Goal: Information Seeking & Learning: Learn about a topic

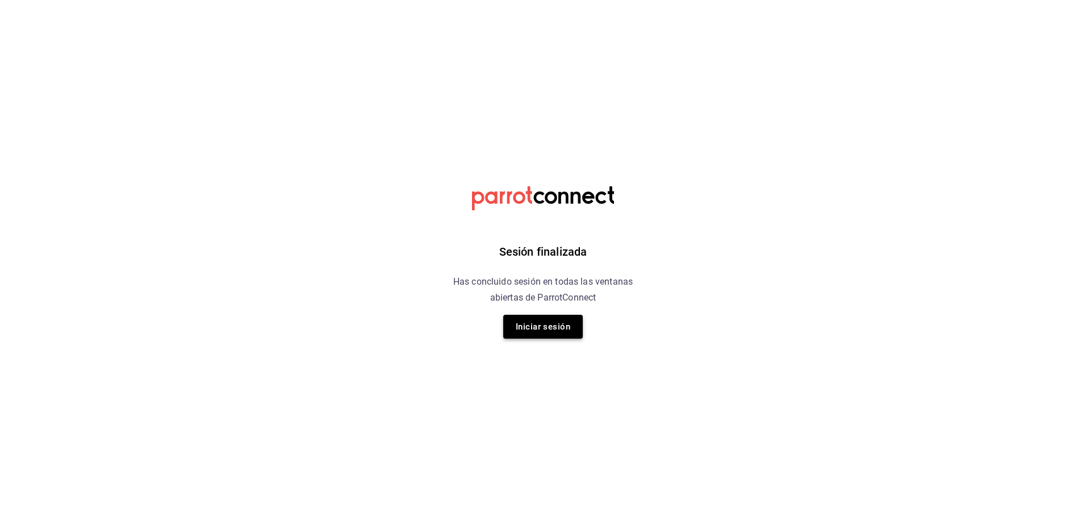
click at [554, 328] on button "Iniciar sesión" at bounding box center [543, 327] width 80 height 24
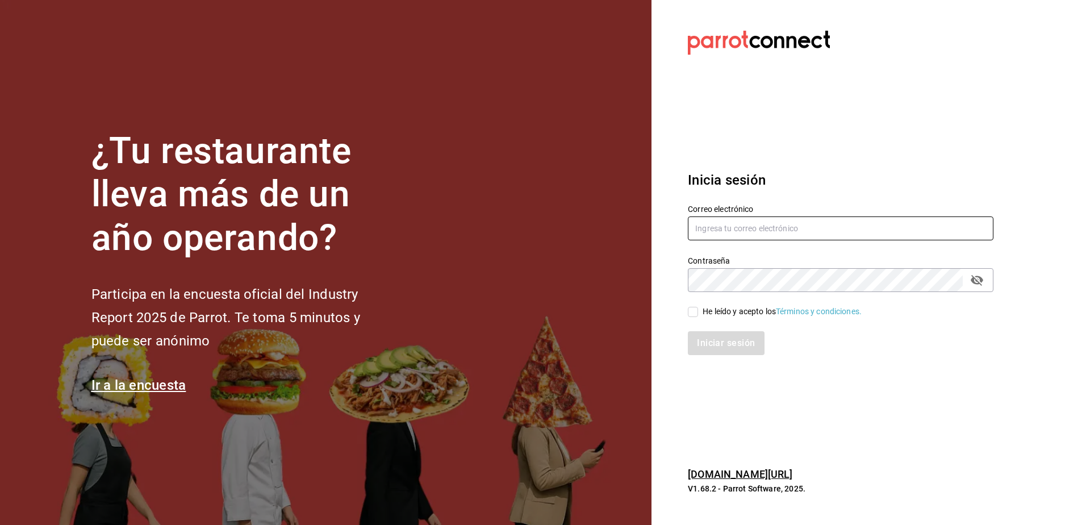
type input "araceliestebanrivera93@gmail.com"
click at [690, 315] on input "He leído y acepto los Términos y condiciones." at bounding box center [693, 312] width 10 height 10
checkbox input "true"
click at [712, 337] on button "Iniciar sesión" at bounding box center [726, 343] width 77 height 24
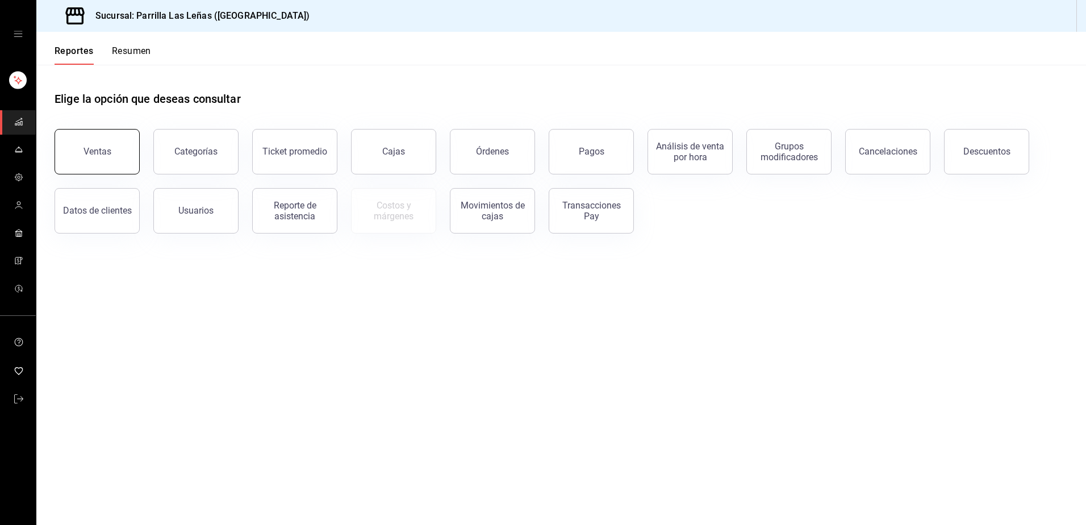
click at [116, 143] on button "Ventas" at bounding box center [97, 151] width 85 height 45
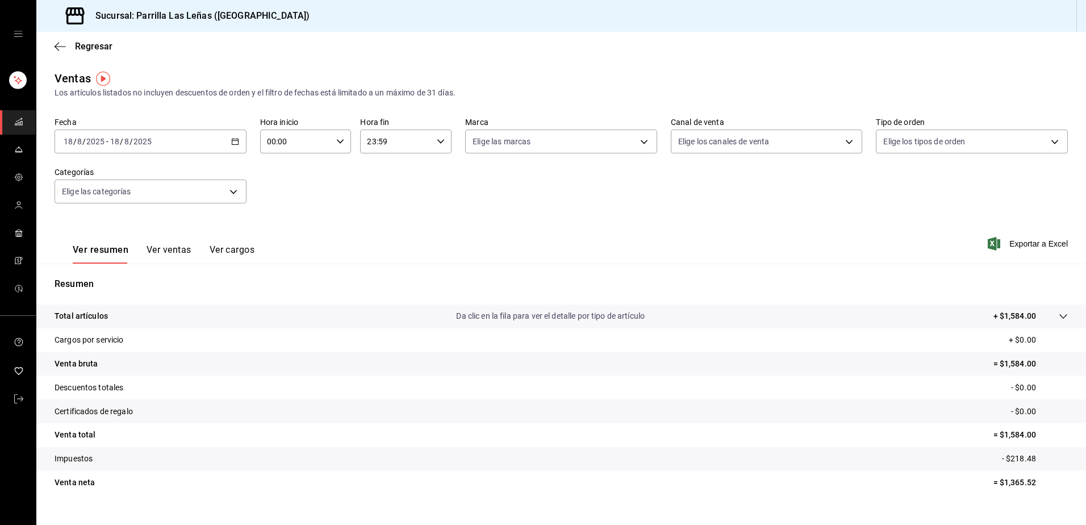
click at [235, 143] on icon "button" at bounding box center [235, 141] width 8 height 8
click at [116, 282] on span "Rango de fechas" at bounding box center [108, 278] width 88 height 12
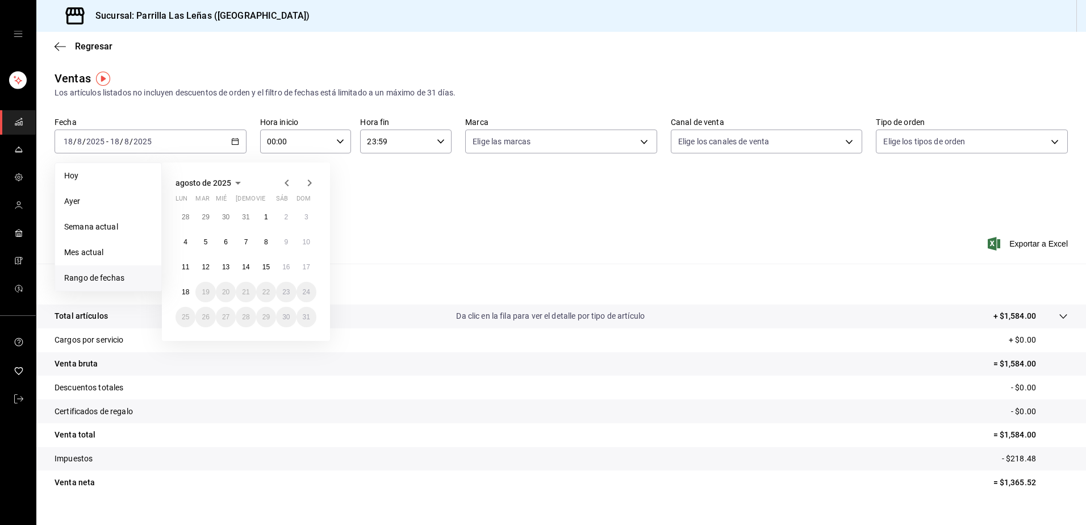
click at [284, 181] on icon "button" at bounding box center [287, 183] width 14 height 14
click at [314, 183] on icon "button" at bounding box center [310, 183] width 14 height 14
click at [266, 227] on div "28 29 30 31 1 2 3 4 5 6 7 8 9 10 11 12 13 14 15 16 17 18 19 20 21 22 23 24 25 2…" at bounding box center [246, 267] width 141 height 120
click at [268, 212] on button "1" at bounding box center [266, 217] width 20 height 20
click at [189, 294] on abbr "18" at bounding box center [185, 292] width 7 height 8
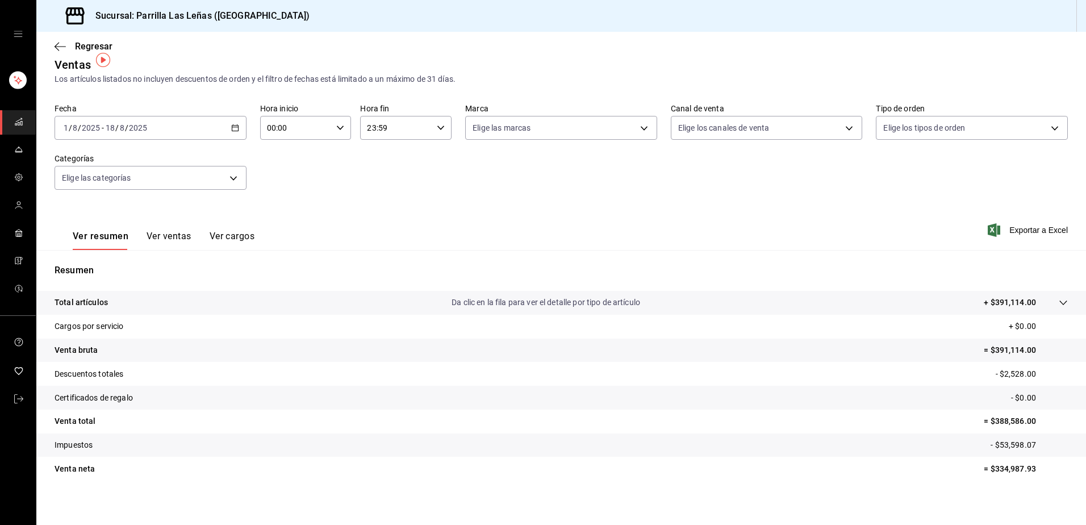
scroll to position [19, 0]
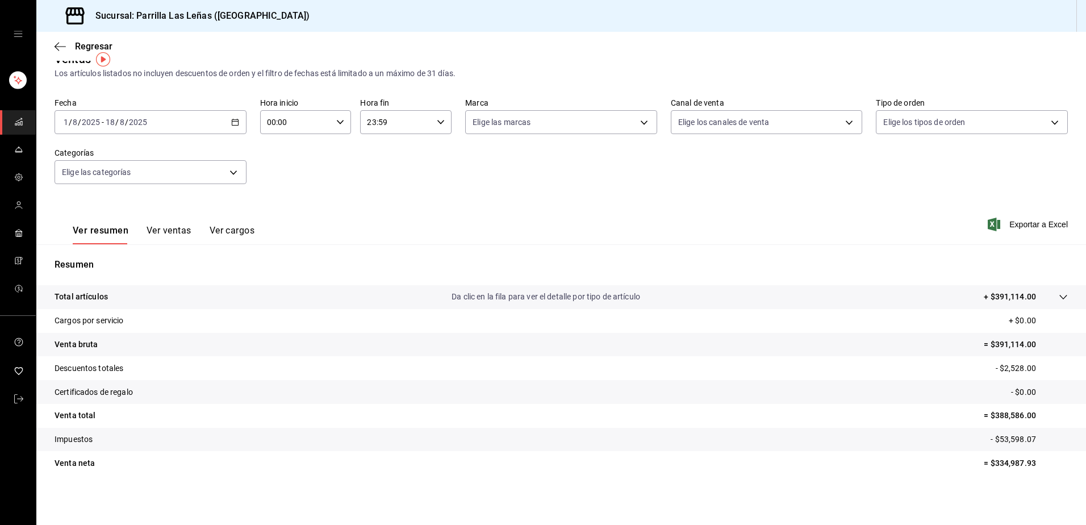
click at [161, 230] on button "Ver ventas" at bounding box center [169, 234] width 45 height 19
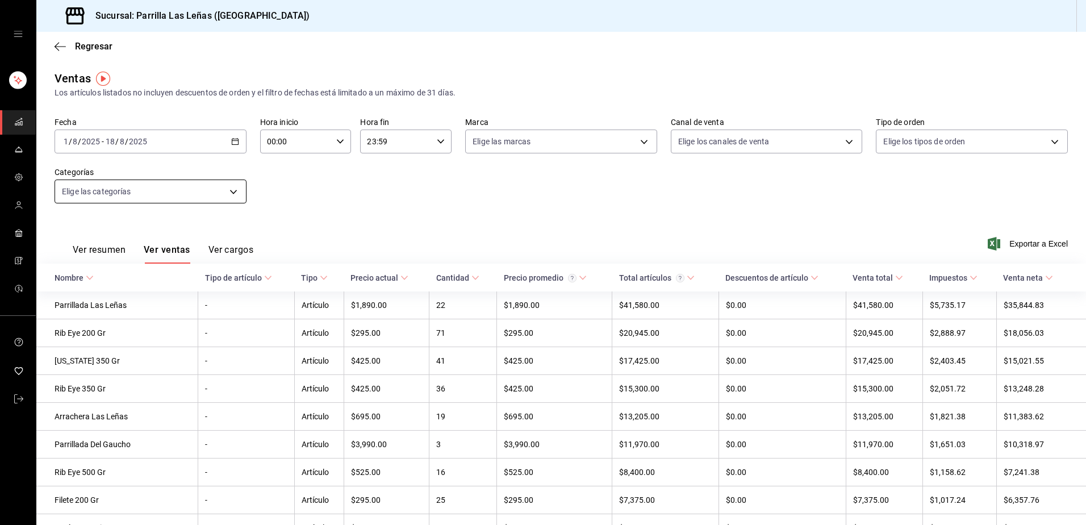
click at [224, 191] on body "Sucursal: Parrilla Las Leñas (Cuernavaca) Regresar Ventas Los artículos listado…" at bounding box center [543, 262] width 1086 height 525
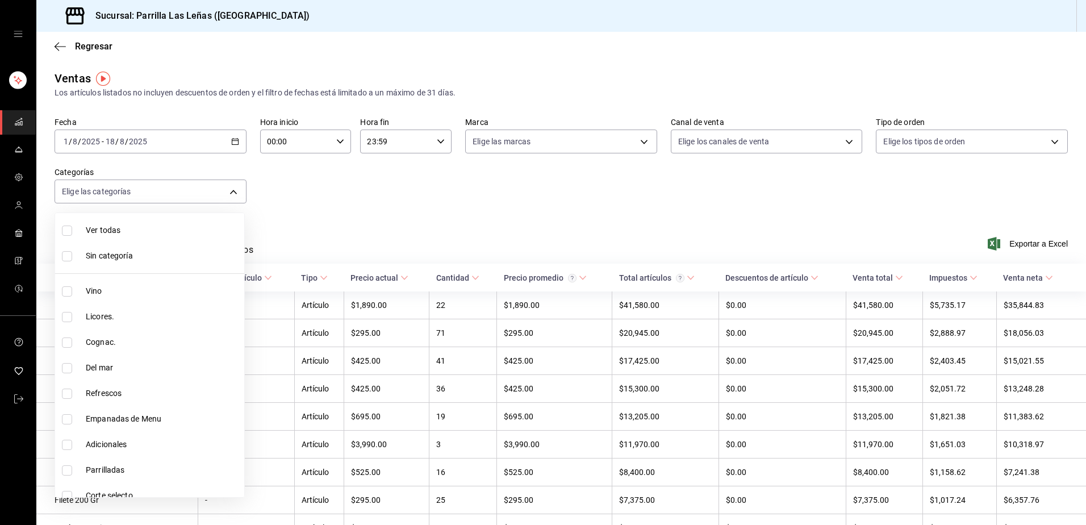
click at [64, 291] on input "checkbox" at bounding box center [67, 291] width 10 height 10
checkbox input "true"
type input "51325ac9-5f46-4a64-a544-9de9a0a01f07"
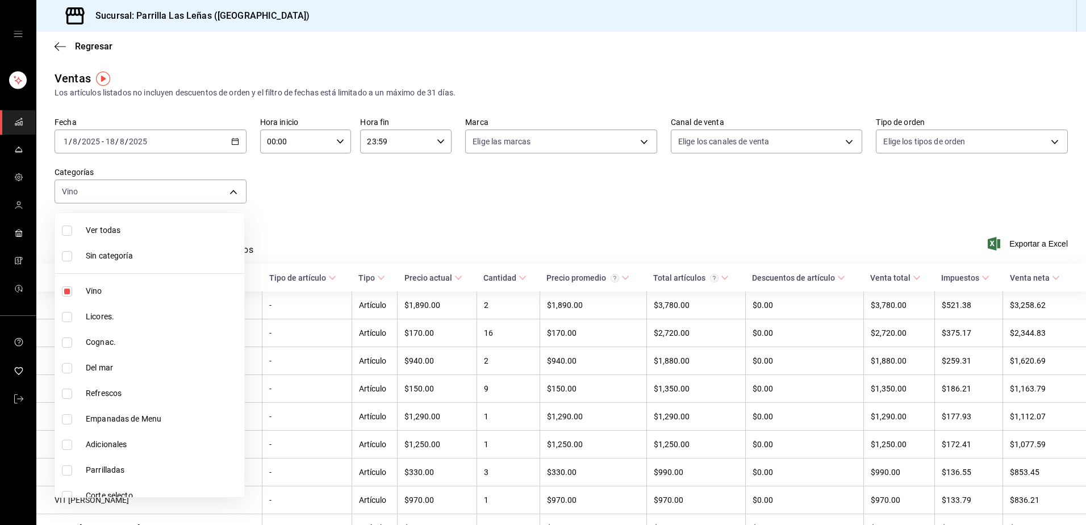
click at [69, 293] on input "checkbox" at bounding box center [67, 291] width 10 height 10
checkbox input "false"
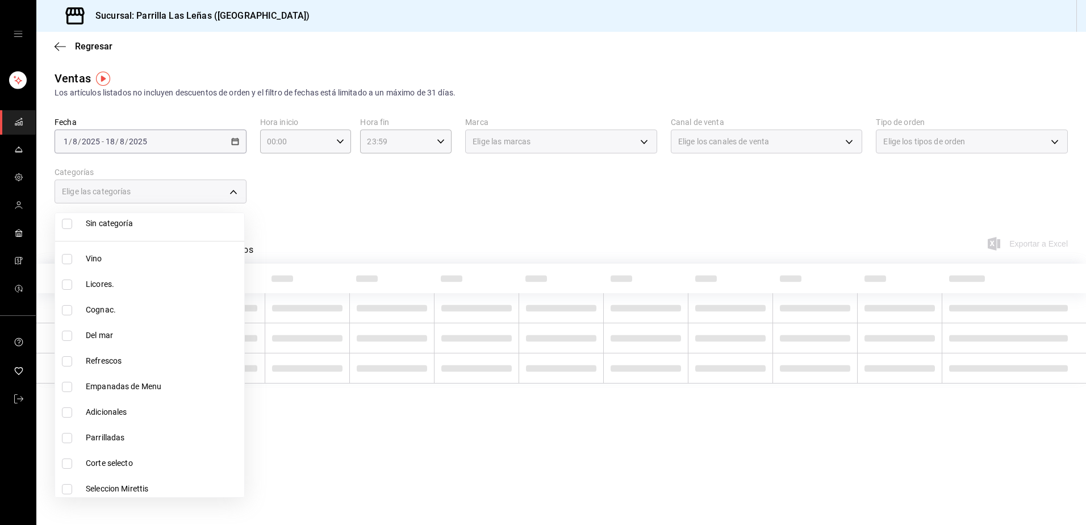
scroll to position [57, 0]
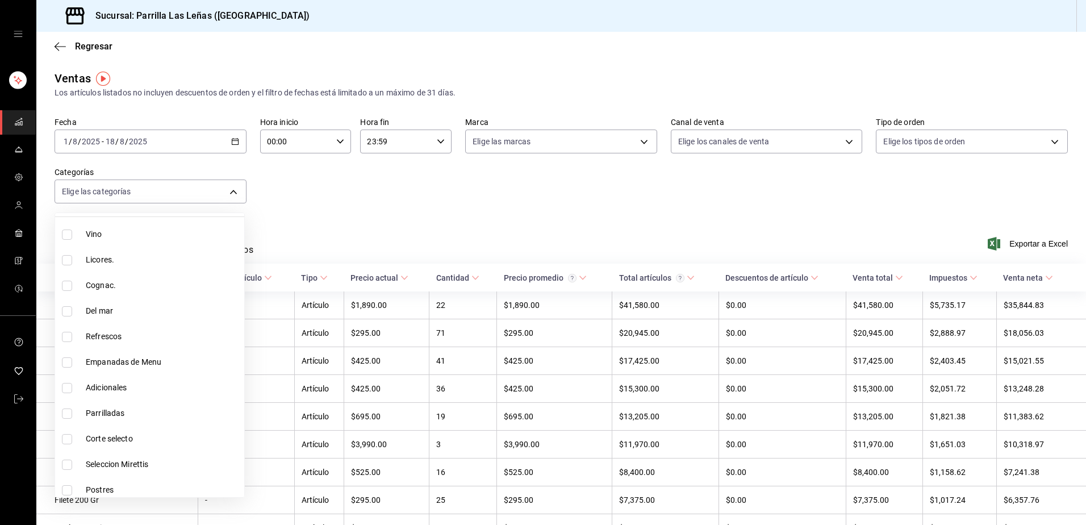
click at [65, 336] on input "checkbox" at bounding box center [67, 337] width 10 height 10
checkbox input "true"
type input "7299bd76-98b7-4114-b520-2434a0aebb12"
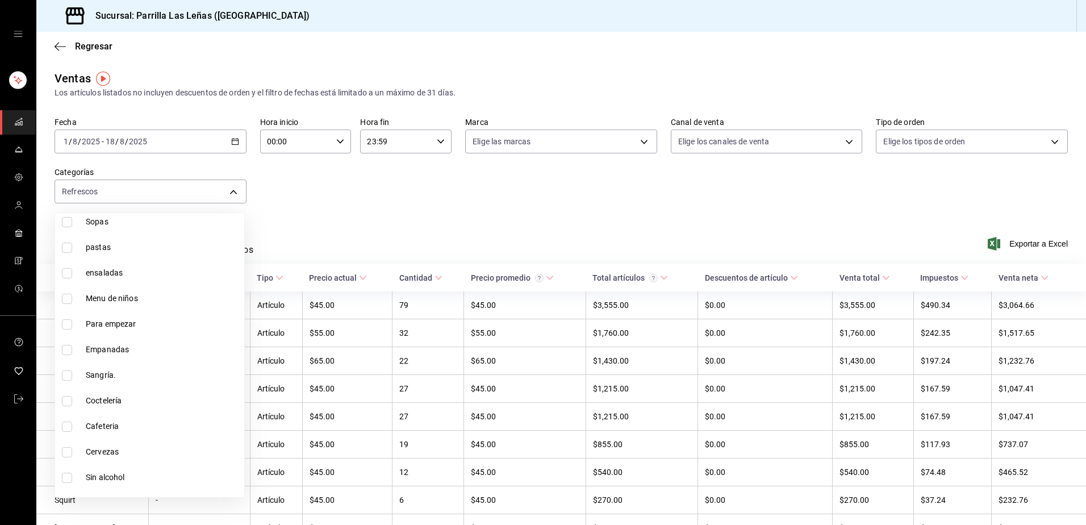
scroll to position [454, 0]
click at [69, 445] on input "checkbox" at bounding box center [67, 450] width 10 height 10
checkbox input "true"
type input "7299bd76-98b7-4114-b520-2434a0aebb12,f8e23aaf-d5ef-4747-b1fd-32078d749357"
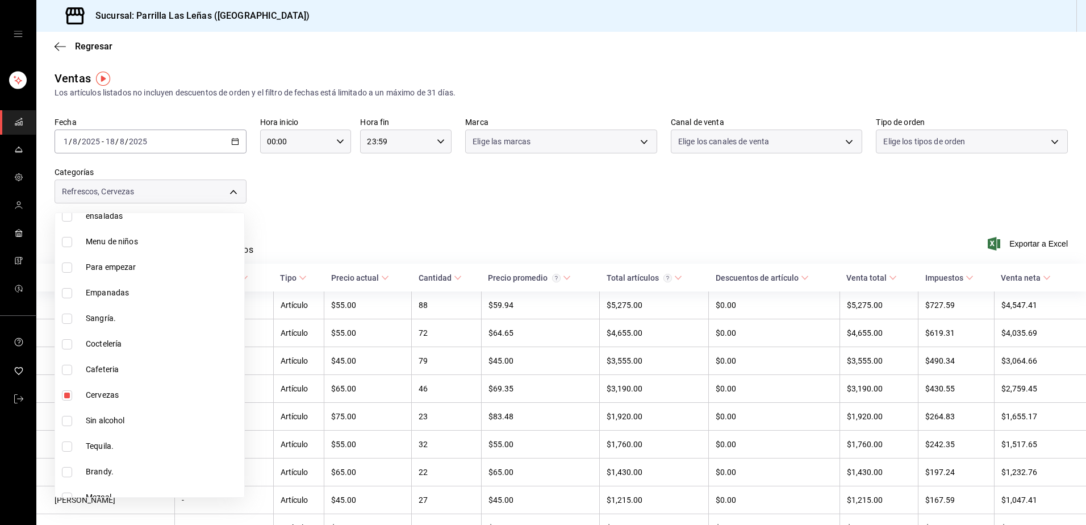
scroll to position [511, 0]
click at [67, 419] on input "checkbox" at bounding box center [67, 419] width 10 height 10
checkbox input "true"
type input "7299bd76-98b7-4114-b520-2434a0aebb12,f8e23aaf-d5ef-4747-b1fd-32078d749357,f576c…"
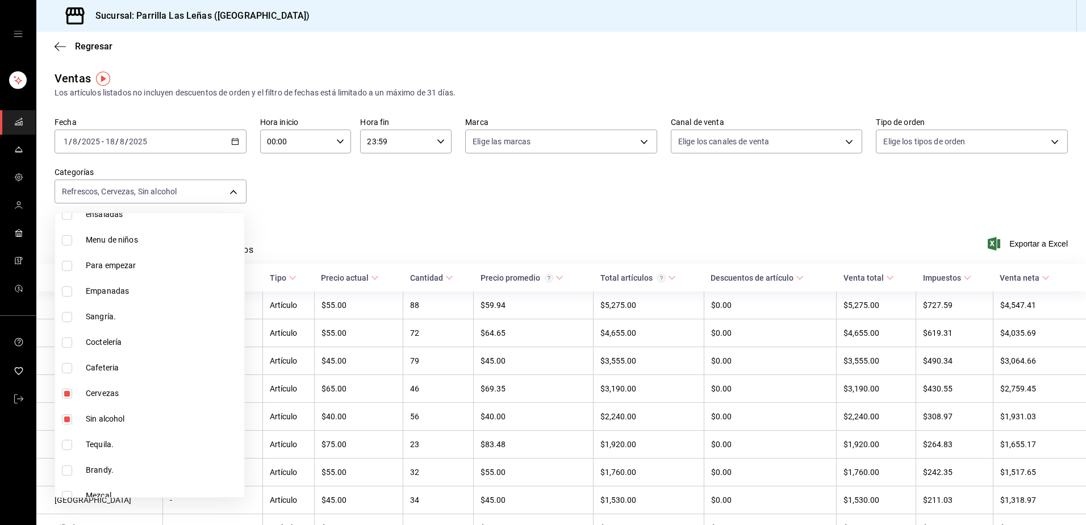
click at [69, 343] on input "checkbox" at bounding box center [67, 342] width 10 height 10
checkbox input "true"
type input "7299bd76-98b7-4114-b520-2434a0aebb12,f8e23aaf-d5ef-4747-b1fd-32078d749357,f576c…"
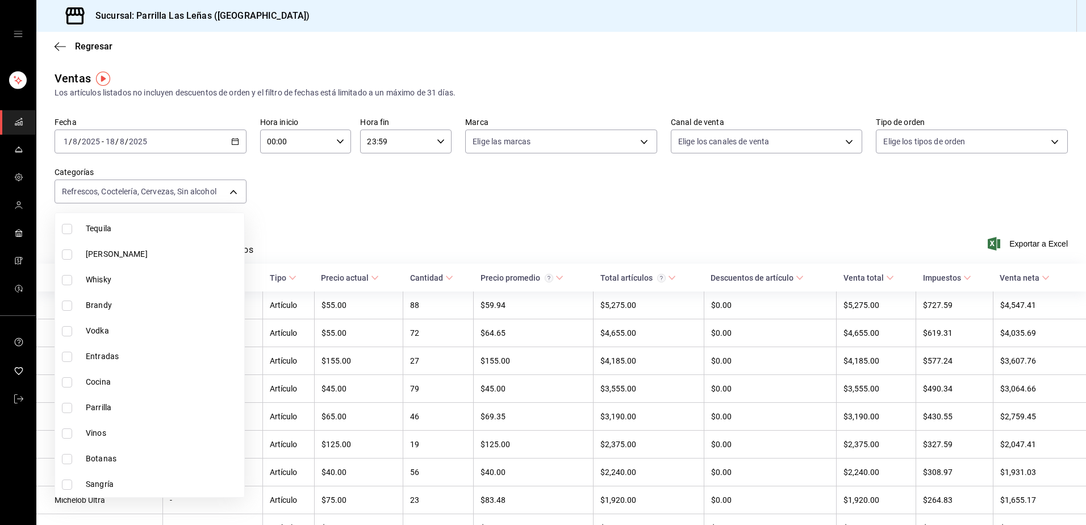
click at [371, 222] on div at bounding box center [543, 262] width 1086 height 525
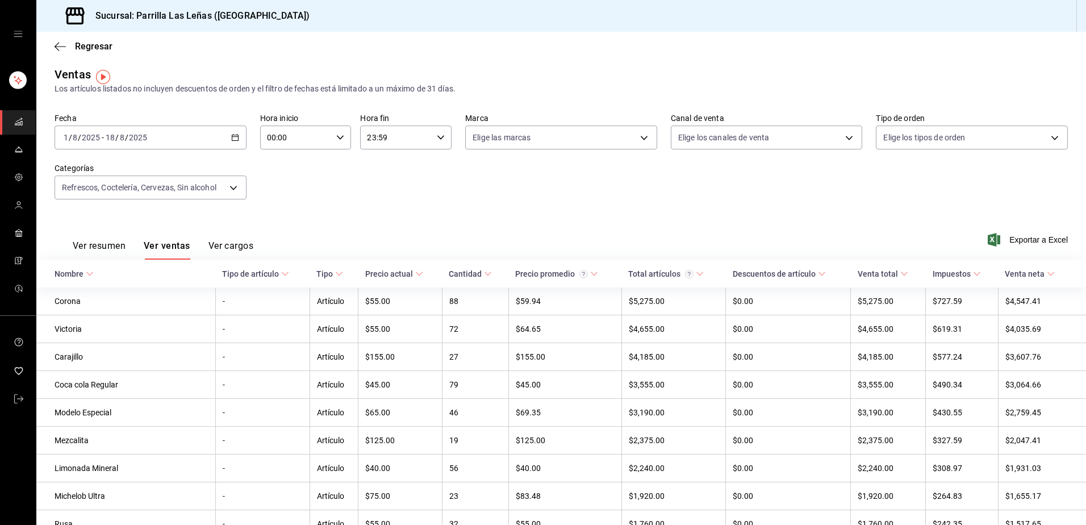
scroll to position [0, 0]
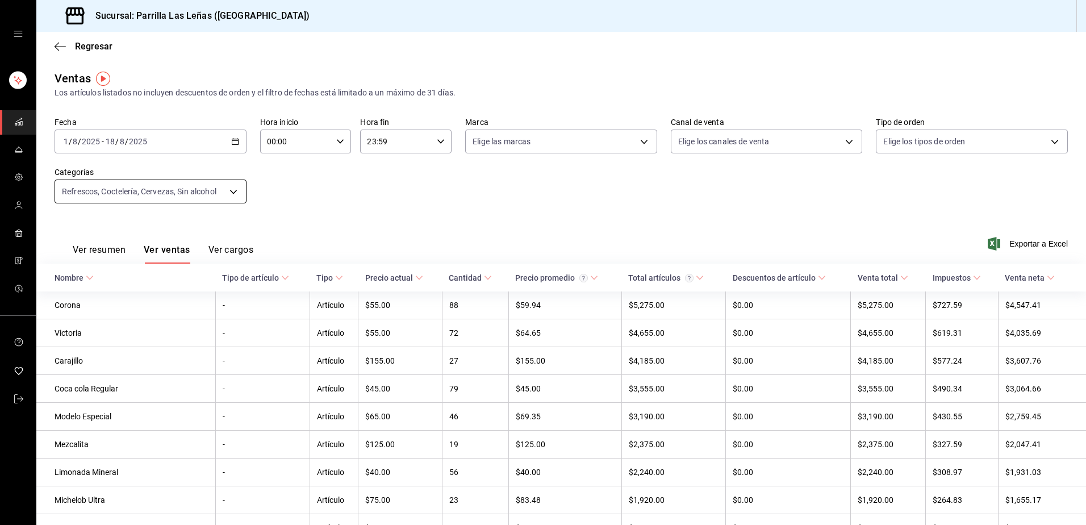
click at [229, 190] on body "Sucursal: Parrilla Las Leñas (Cuernavaca) Regresar Ventas Los artículos listado…" at bounding box center [543, 262] width 1086 height 525
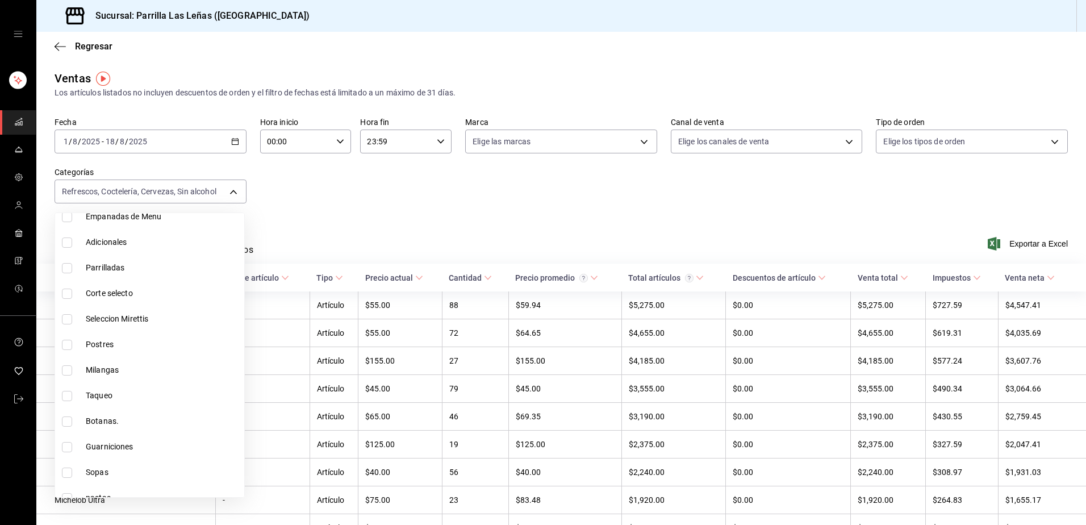
scroll to position [227, 0]
click at [19, 124] on div at bounding box center [543, 262] width 1086 height 525
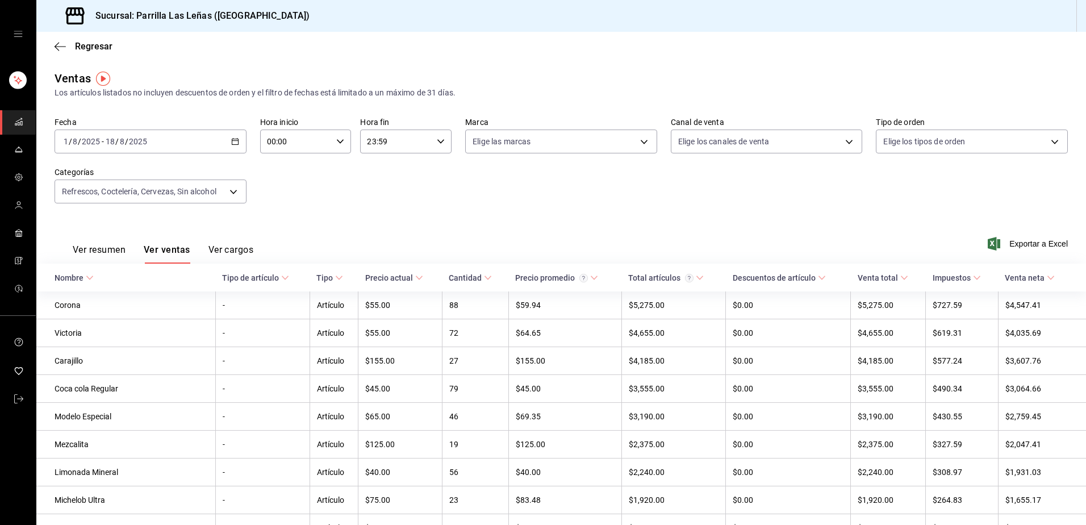
click at [23, 130] on link "mailbox folders" at bounding box center [18, 122] width 36 height 24
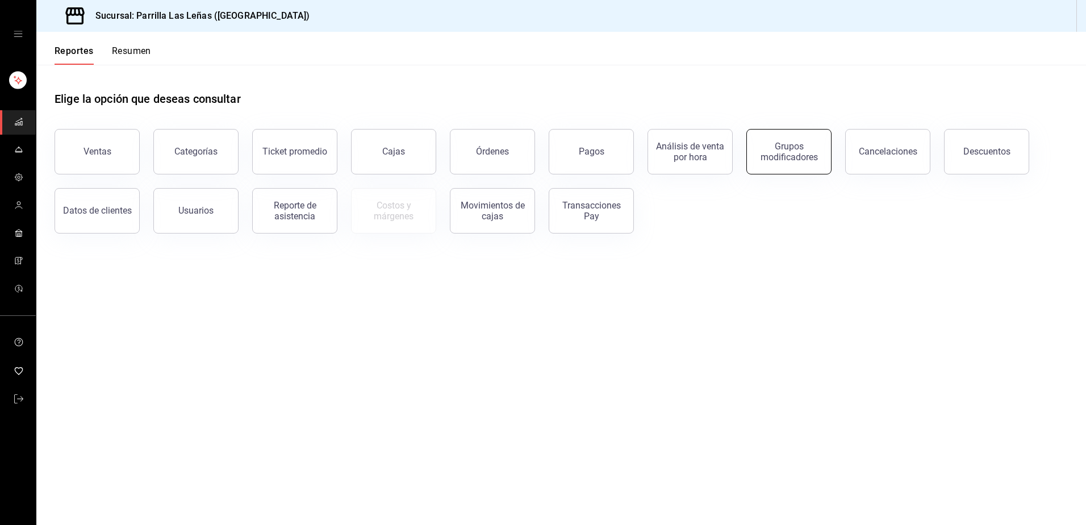
click at [822, 162] on button "Grupos modificadores" at bounding box center [788, 151] width 85 height 45
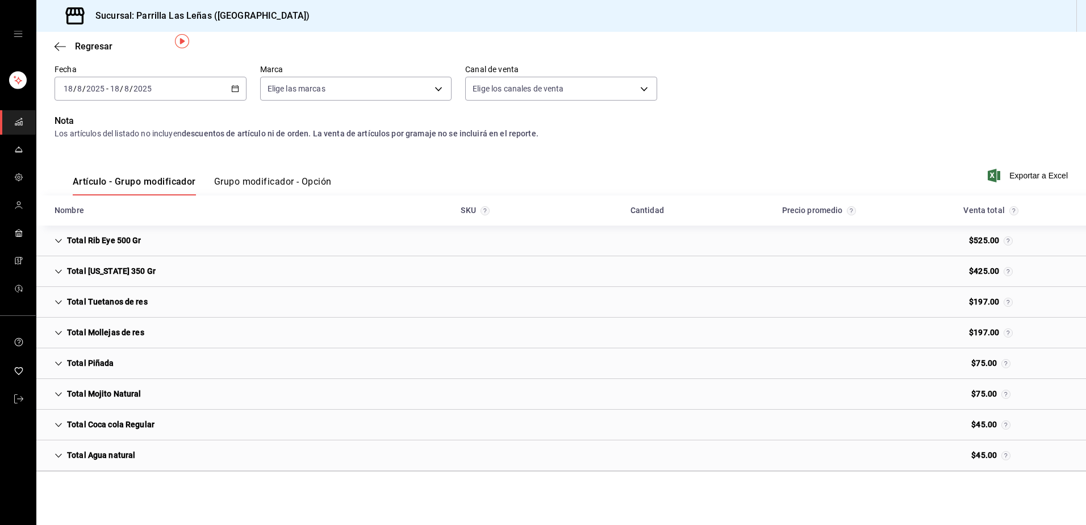
scroll to position [47, 0]
click at [123, 427] on div "Total Coca cola Regular" at bounding box center [104, 423] width 118 height 21
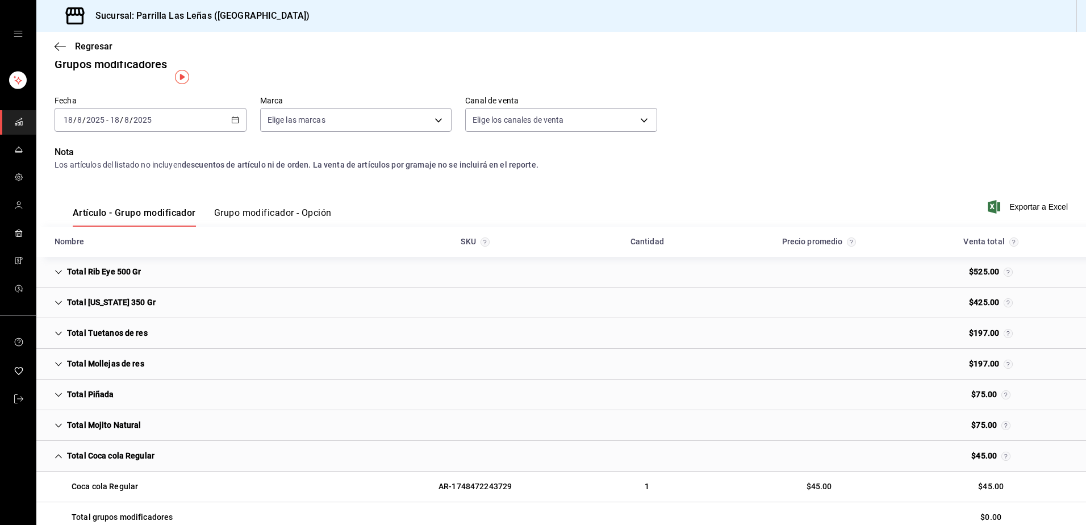
scroll to position [0, 0]
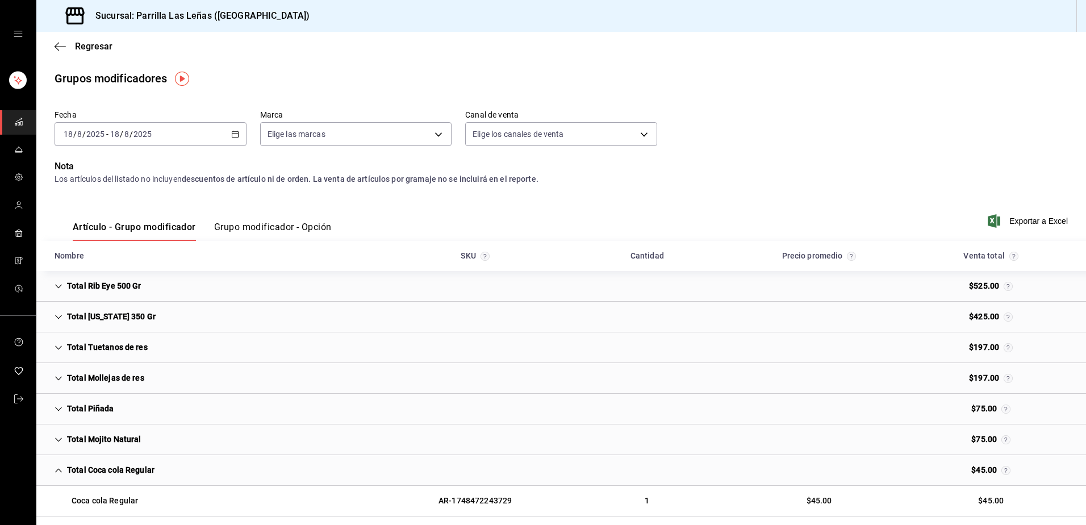
click at [232, 131] on icon "button" at bounding box center [235, 134] width 8 height 8
click at [100, 270] on span "Rango de fechas" at bounding box center [108, 271] width 88 height 12
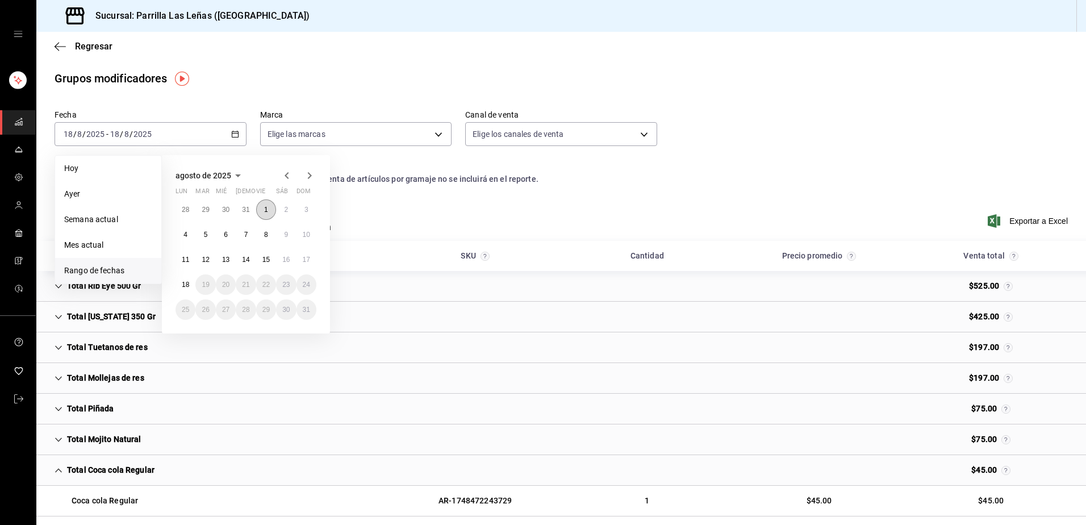
click at [267, 209] on abbr "1" at bounding box center [266, 210] width 4 height 8
click at [181, 283] on button "18" at bounding box center [186, 284] width 20 height 20
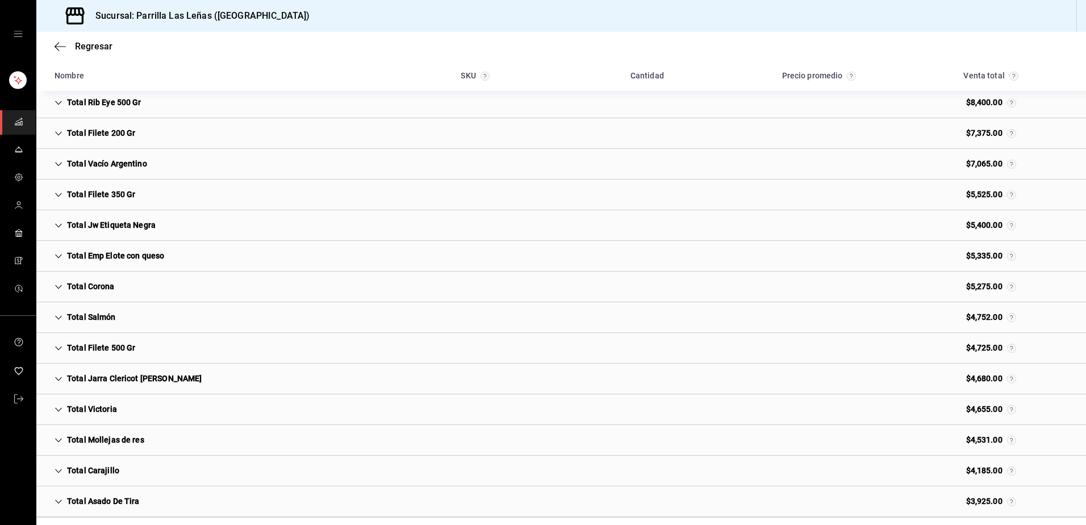
scroll to position [392, 0]
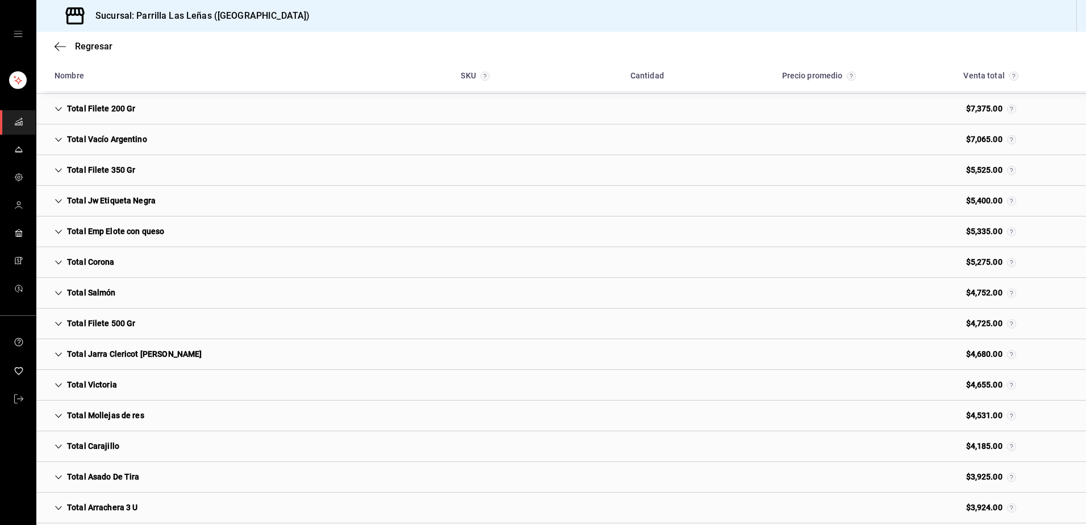
click at [84, 260] on div "Total Corona" at bounding box center [84, 262] width 78 height 21
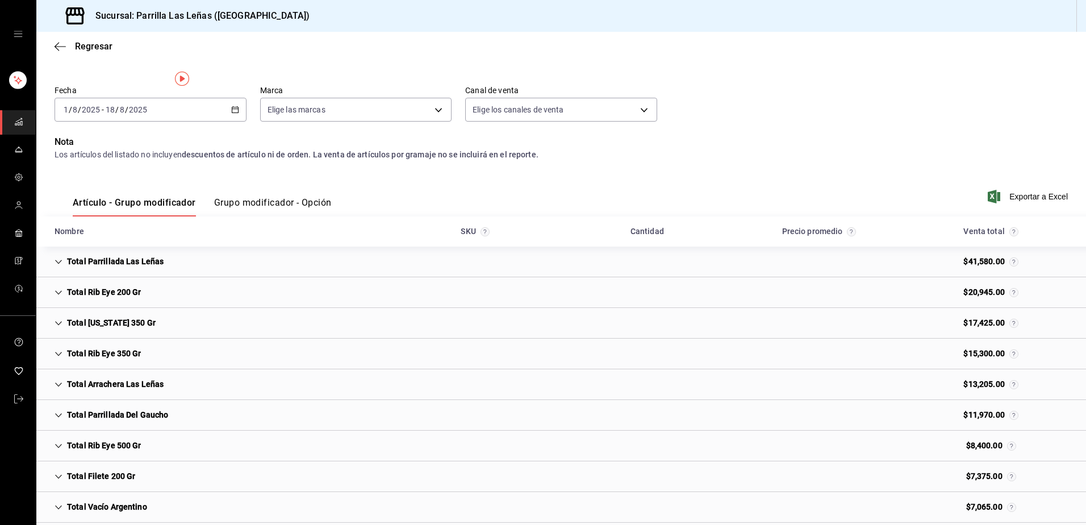
scroll to position [0, 0]
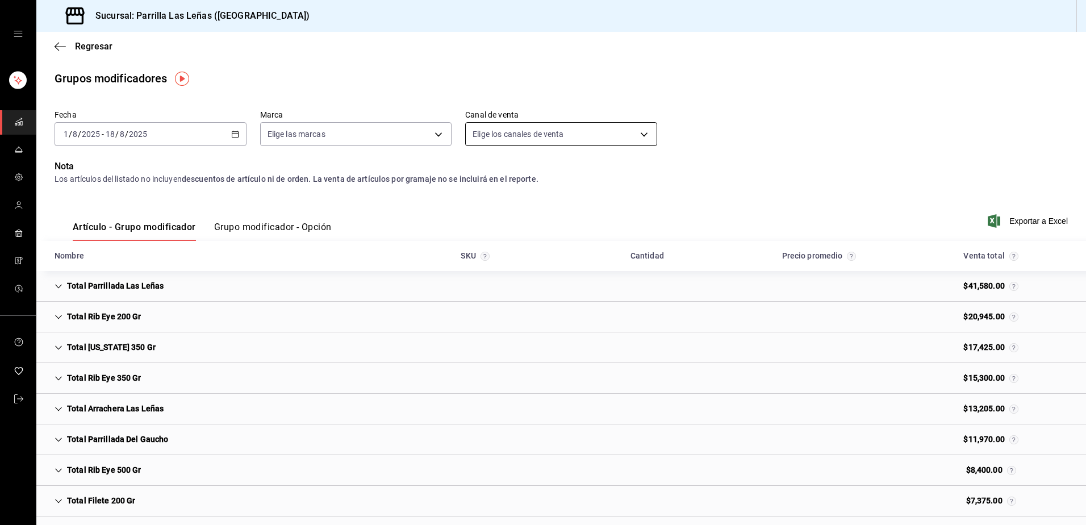
click at [512, 135] on body "Sucursal: Parrilla Las Leñas (Cuernavaca) Regresar Grupos modificadores Fecha […" at bounding box center [543, 262] width 1086 height 525
click at [371, 130] on div at bounding box center [543, 262] width 1086 height 525
drag, startPoint x: 20, startPoint y: 120, endPoint x: 16, endPoint y: 127, distance: 7.9
click at [20, 120] on icon "mailbox folders" at bounding box center [18, 121] width 9 height 9
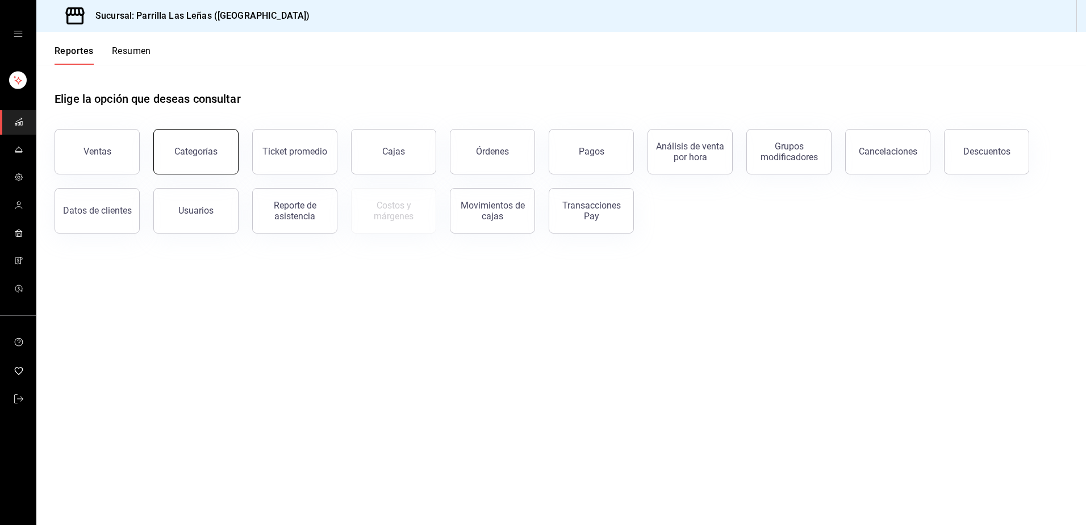
click at [184, 161] on button "Categorías" at bounding box center [195, 151] width 85 height 45
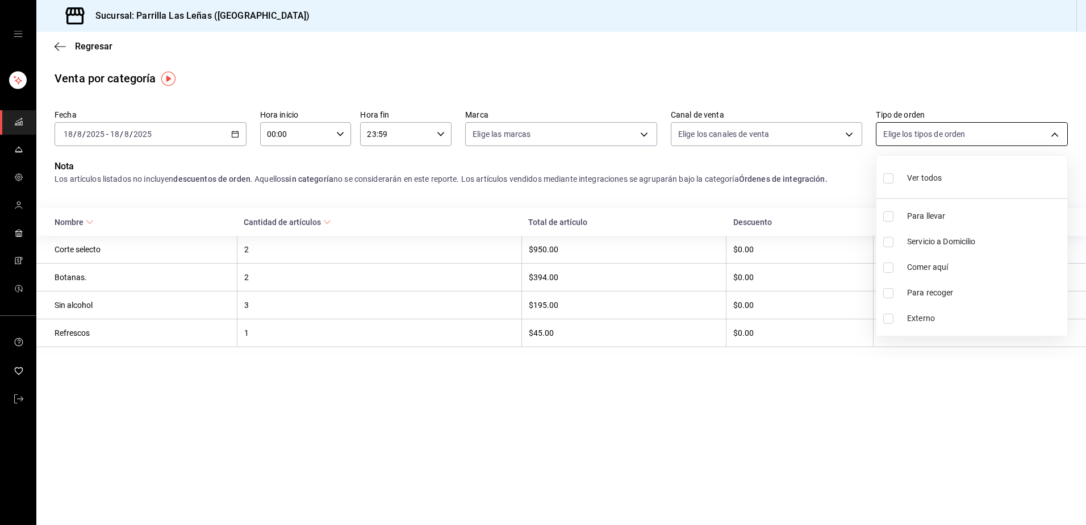
click at [920, 131] on body "Sucursal: Parrilla Las Leñas (Cuernavaca) Regresar Venta por categoría Fecha [D…" at bounding box center [543, 262] width 1086 height 525
click at [773, 137] on div at bounding box center [543, 262] width 1086 height 525
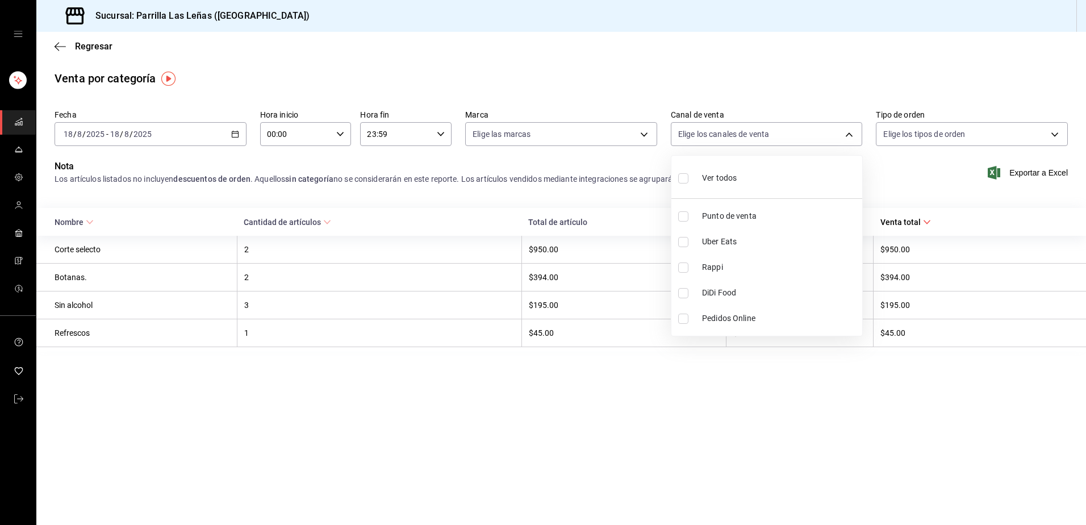
click at [773, 137] on body "Sucursal: Parrilla Las Leñas (Cuernavaca) Regresar Venta por categoría Fecha [D…" at bounding box center [543, 262] width 1086 height 525
click at [598, 136] on div at bounding box center [543, 262] width 1086 height 525
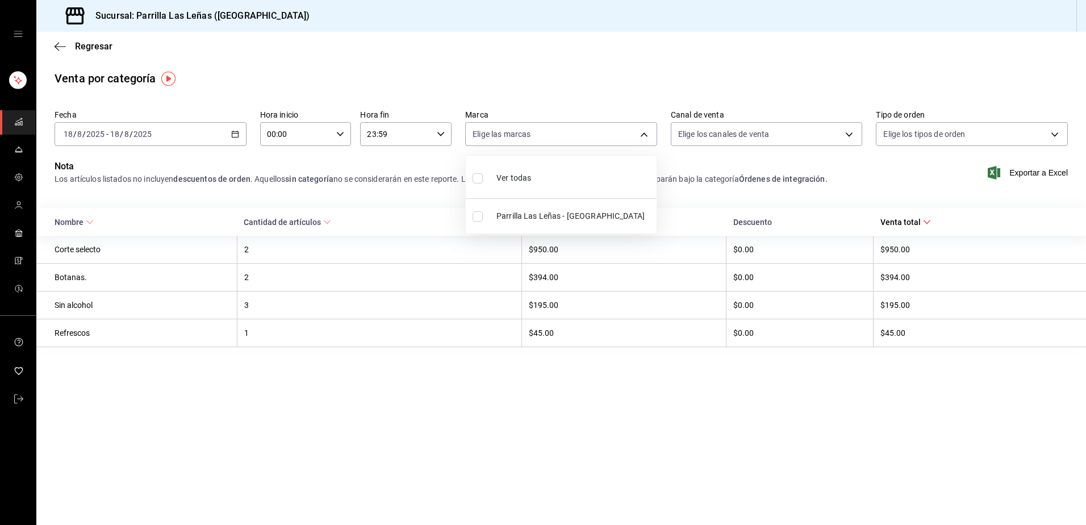
click at [588, 136] on body "Sucursal: Parrilla Las Leñas (Cuernavaca) Regresar Venta por categoría Fecha [D…" at bounding box center [543, 262] width 1086 height 525
click at [499, 79] on div at bounding box center [543, 262] width 1086 height 525
click at [238, 131] on icon "button" at bounding box center [235, 134] width 8 height 8
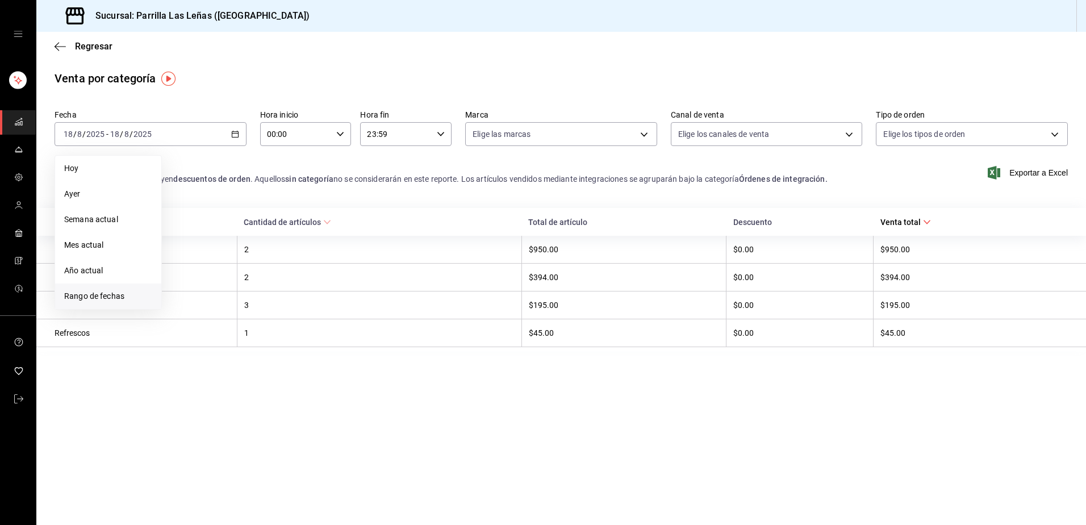
click at [114, 293] on span "Rango de fechas" at bounding box center [108, 296] width 88 height 12
click at [270, 210] on button "1" at bounding box center [266, 209] width 20 height 20
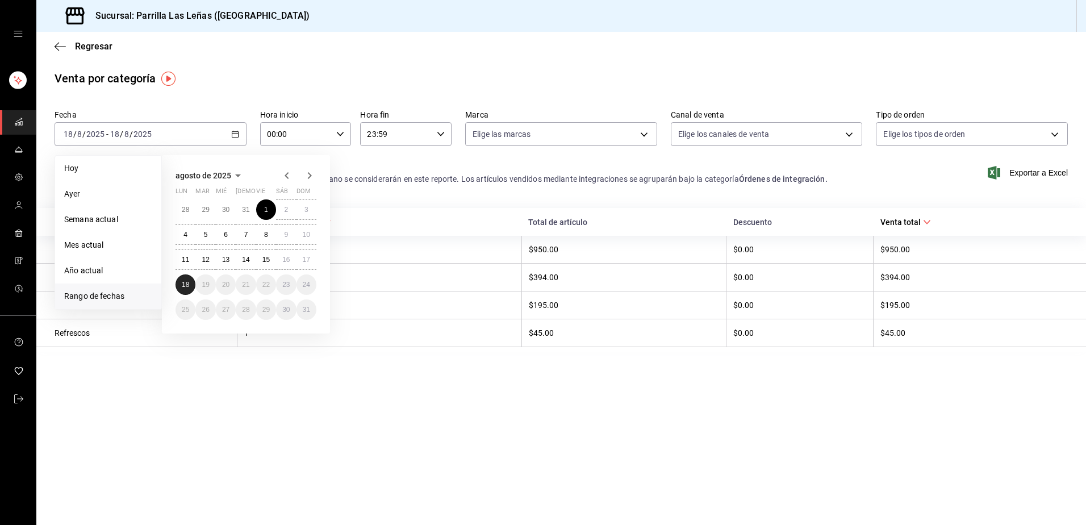
click at [187, 280] on button "18" at bounding box center [186, 284] width 20 height 20
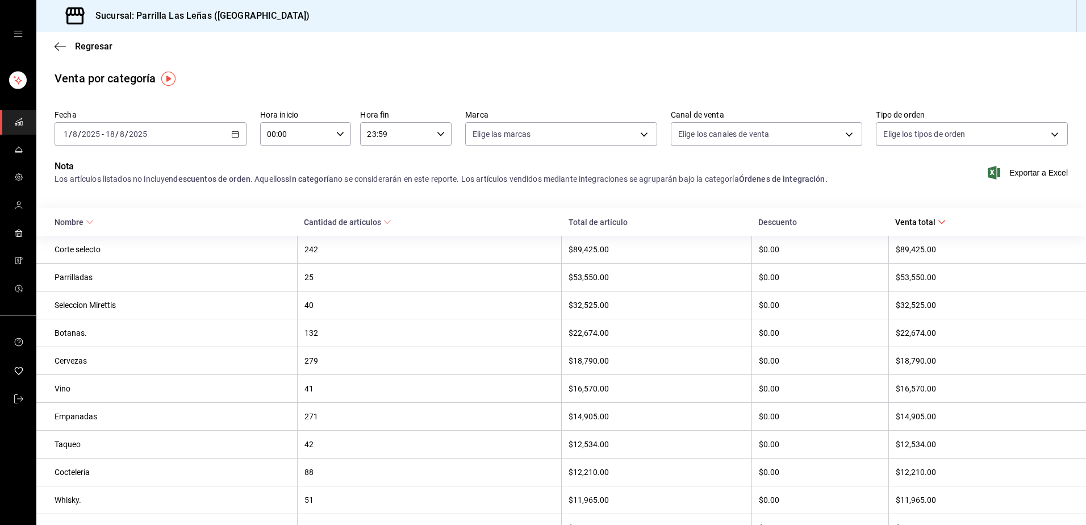
click at [14, 122] on icon "mailbox folders" at bounding box center [18, 121] width 9 height 9
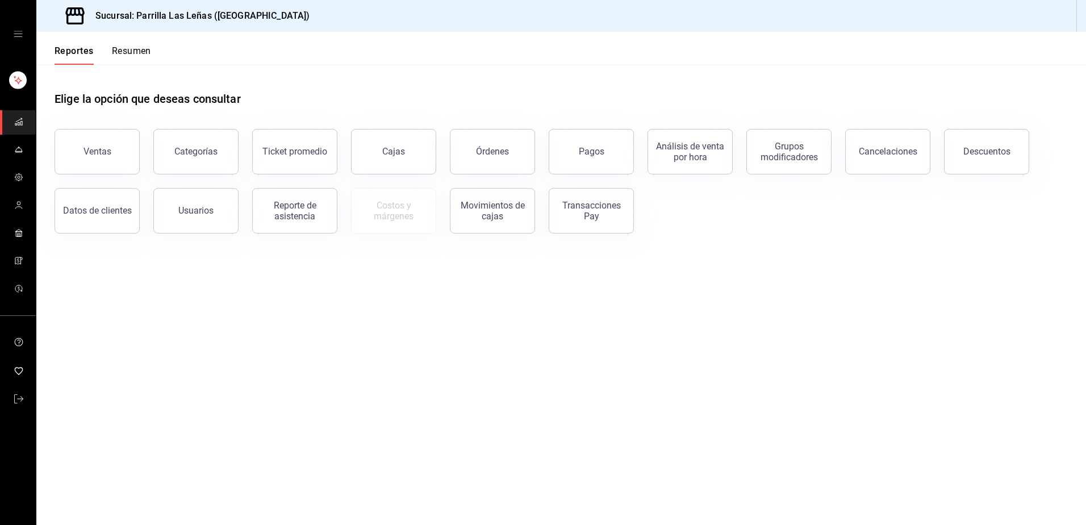
click at [137, 54] on button "Resumen" at bounding box center [131, 54] width 39 height 19
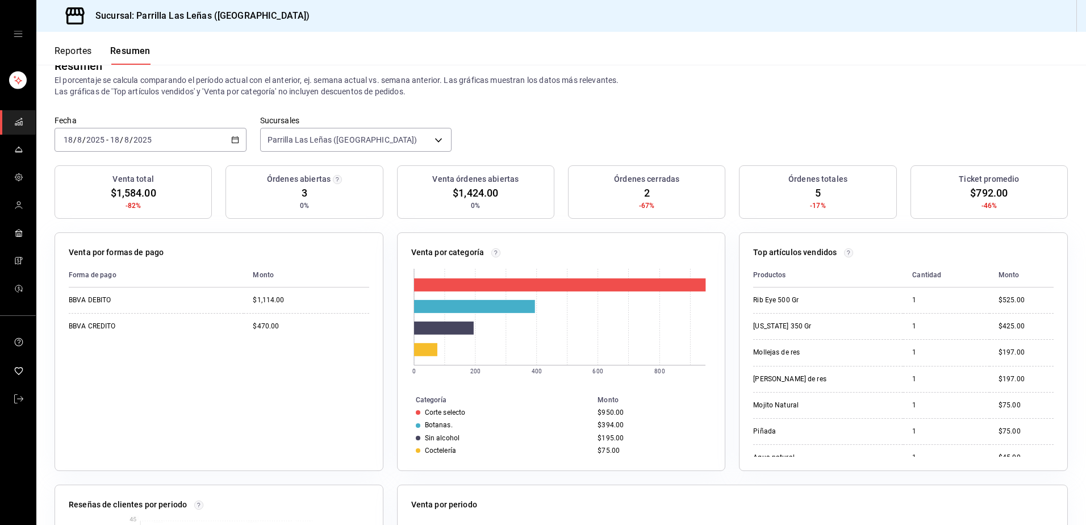
scroll to position [57, 0]
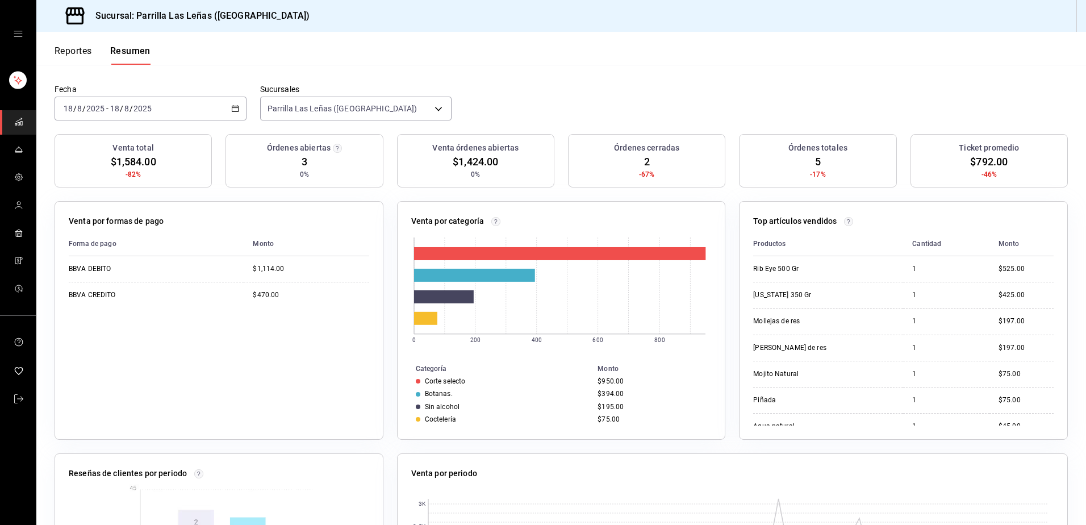
click at [63, 53] on button "Reportes" at bounding box center [73, 54] width 37 height 19
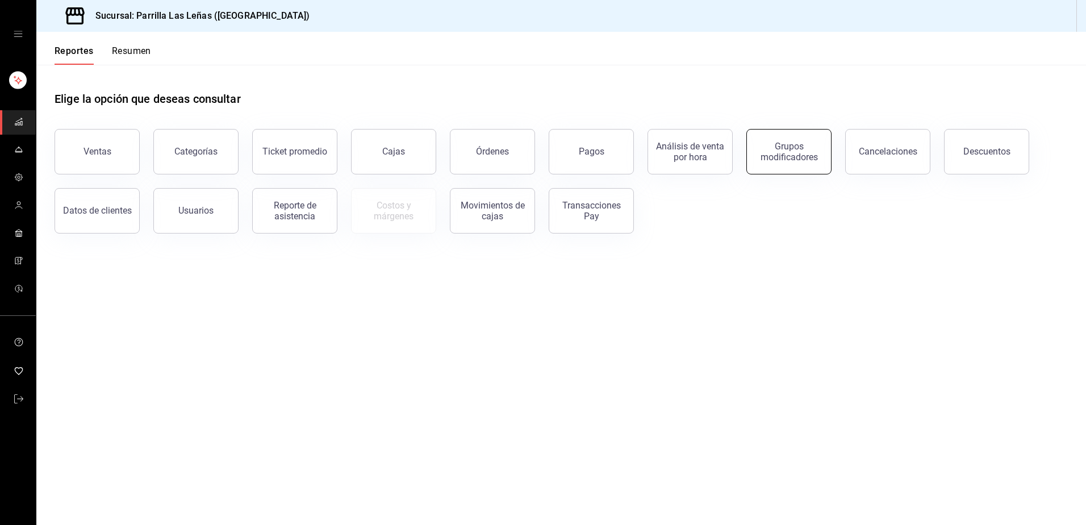
click at [789, 155] on div "Grupos modificadores" at bounding box center [789, 152] width 70 height 22
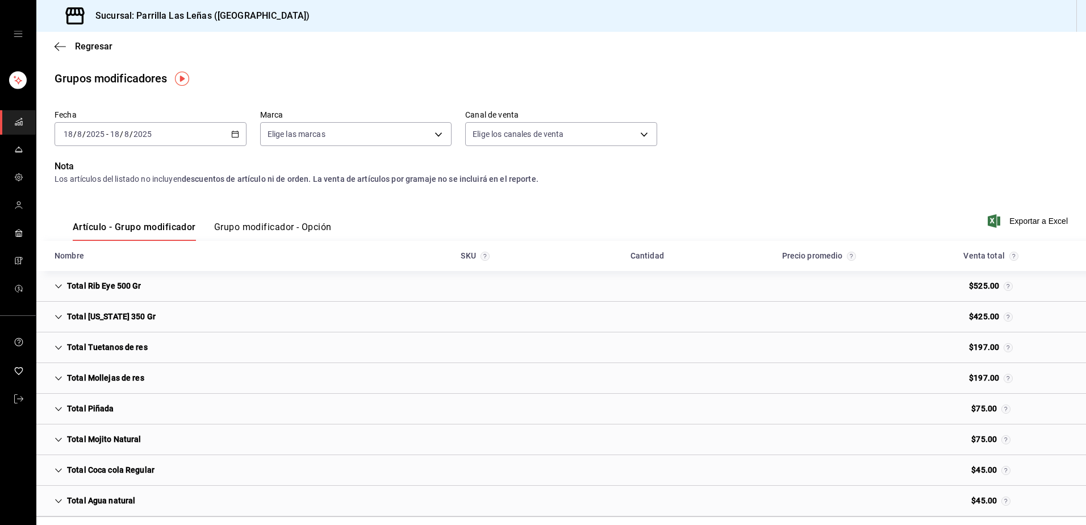
click at [231, 136] on icon "button" at bounding box center [235, 134] width 8 height 8
click at [82, 270] on span "Rango de fechas" at bounding box center [108, 271] width 88 height 12
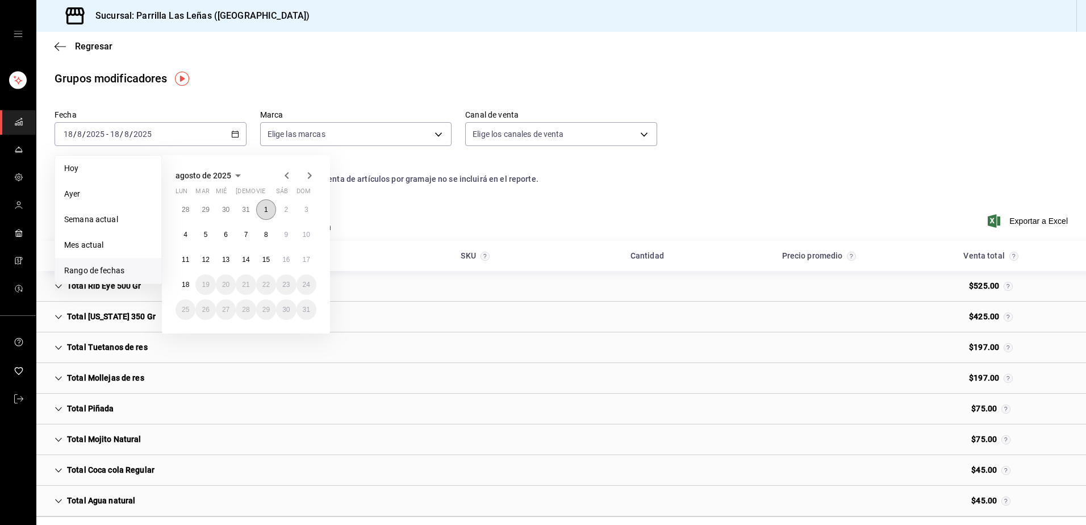
click at [272, 206] on button "1" at bounding box center [266, 209] width 20 height 20
click at [186, 287] on abbr "18" at bounding box center [185, 285] width 7 height 8
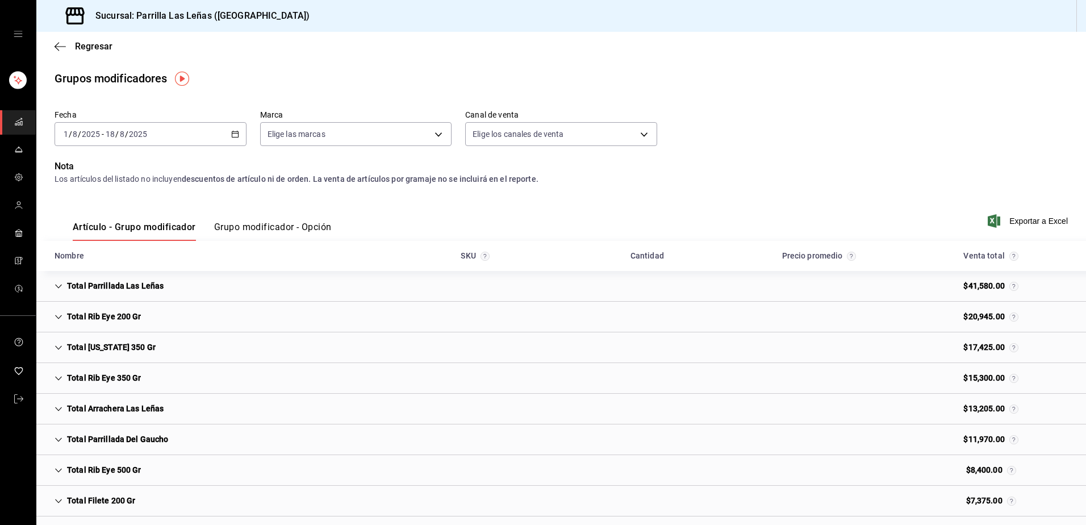
click at [236, 223] on button "Grupo modificador - Opción" at bounding box center [273, 231] width 118 height 19
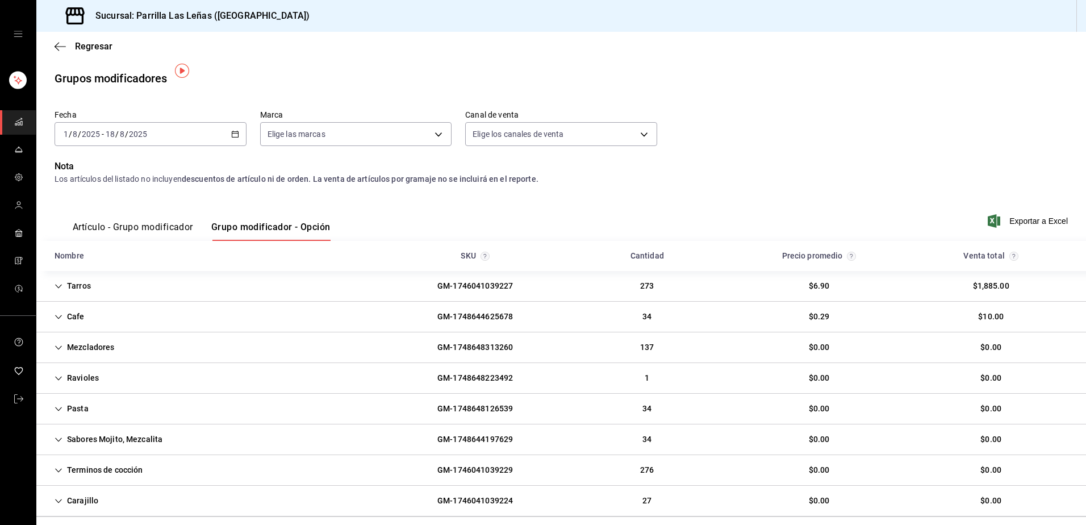
scroll to position [47, 0]
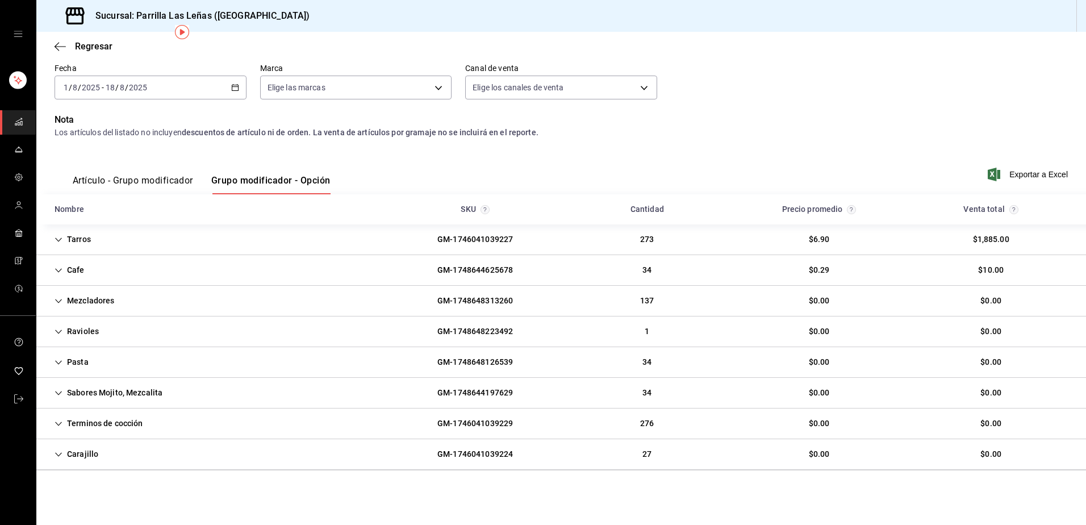
click at [57, 298] on icon "Cell" at bounding box center [59, 301] width 8 height 8
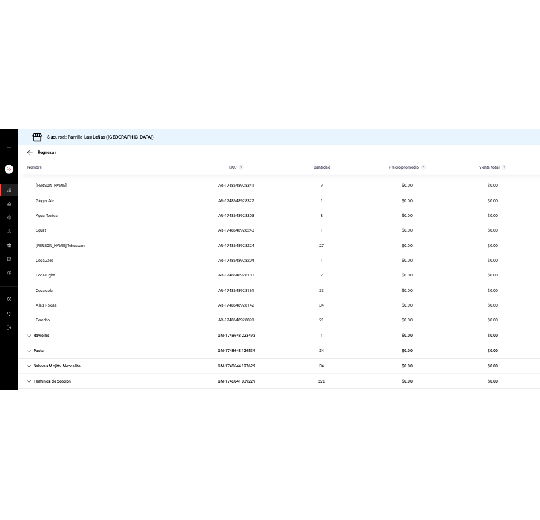
scroll to position [291, 0]
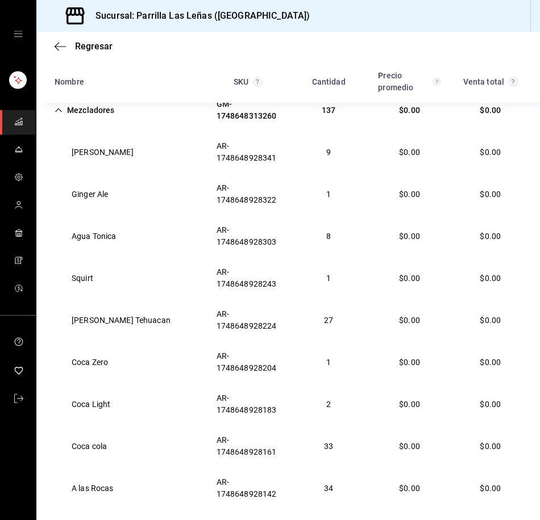
click at [18, 123] on rect "mailbox folders" at bounding box center [19, 124] width 2 height 3
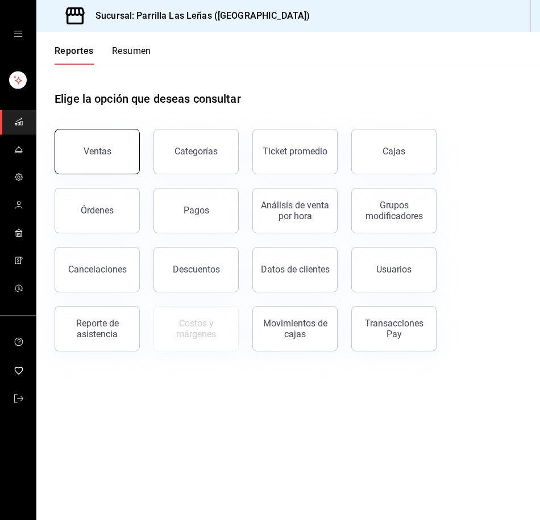
click at [94, 162] on button "Ventas" at bounding box center [97, 151] width 85 height 45
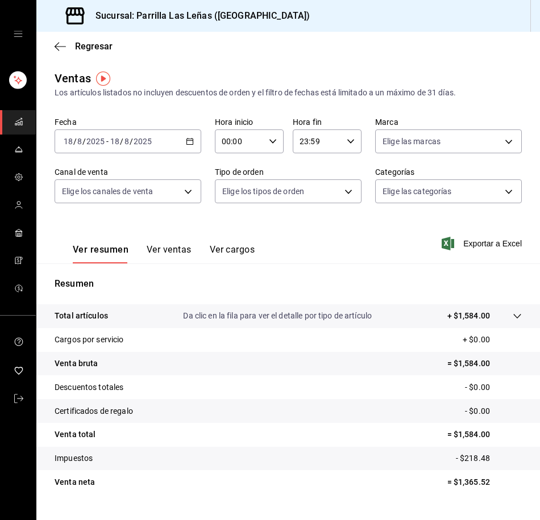
click at [187, 141] on \(Stroke\) "button" at bounding box center [190, 140] width 6 height 1
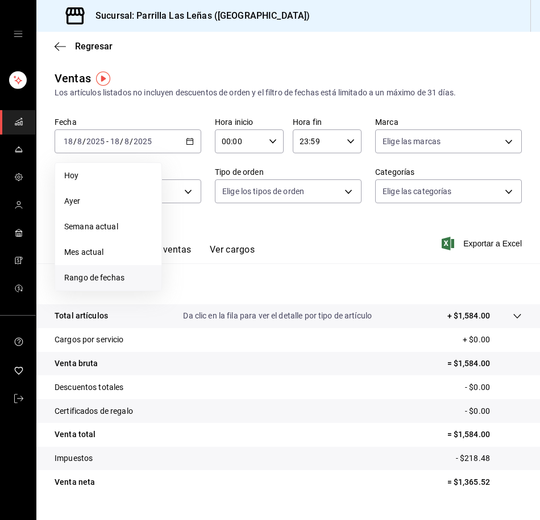
click at [94, 275] on span "Rango de fechas" at bounding box center [108, 278] width 88 height 12
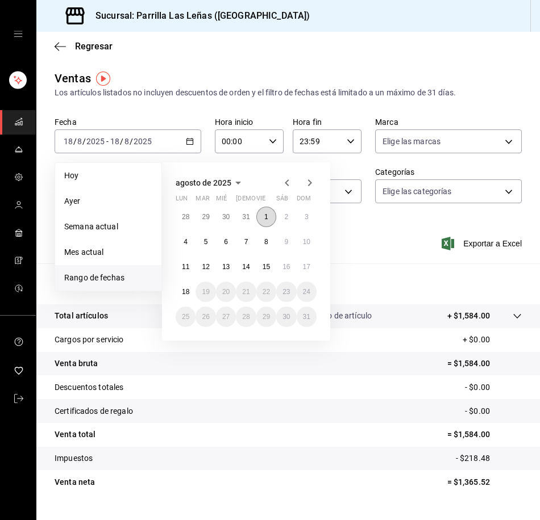
click at [260, 219] on button "1" at bounding box center [266, 217] width 20 height 20
click at [189, 291] on abbr "18" at bounding box center [185, 292] width 7 height 8
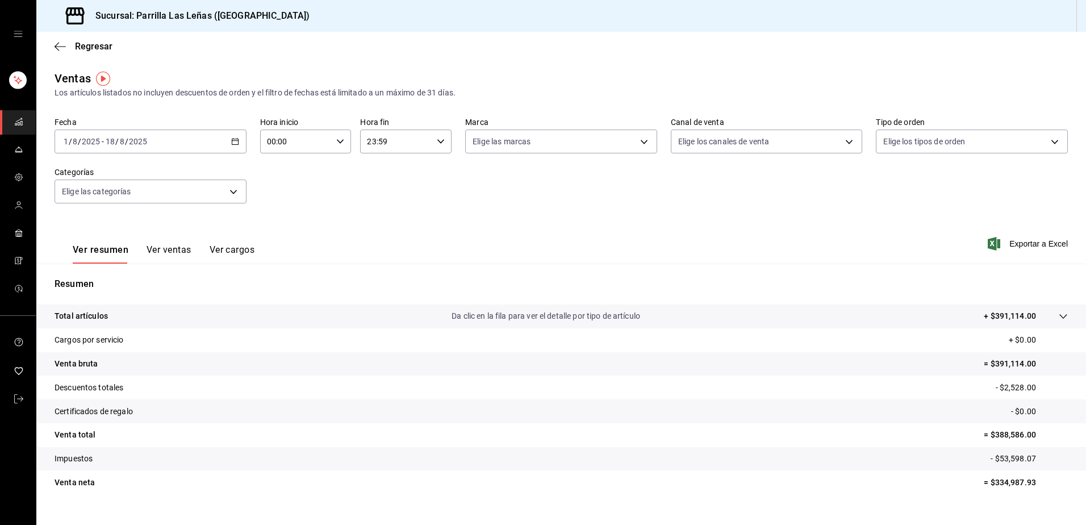
click at [177, 253] on button "Ver ventas" at bounding box center [169, 253] width 45 height 19
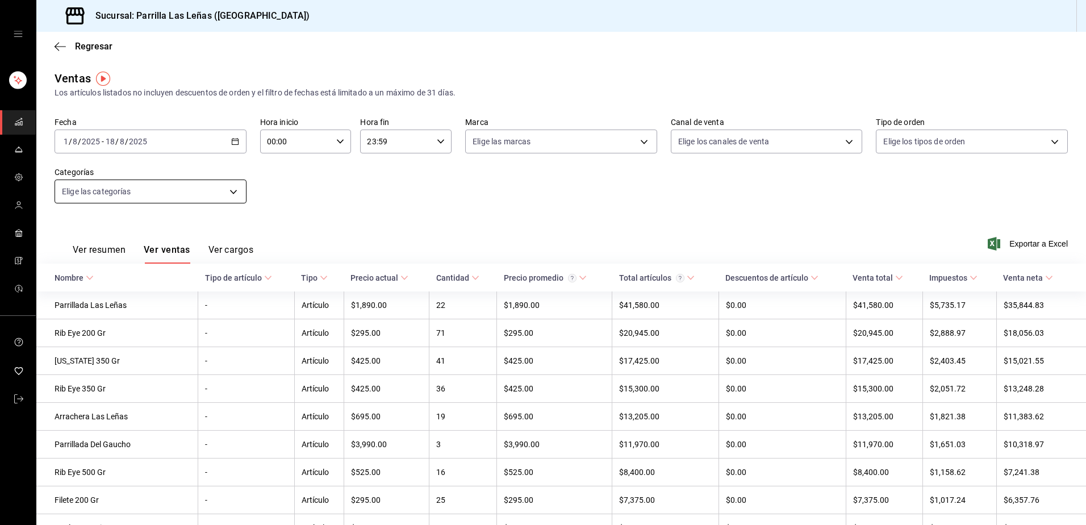
click at [216, 190] on body "Sucursal: Parrilla Las Leñas (Cuernavaca) Regresar Ventas Los artículos listado…" at bounding box center [543, 262] width 1086 height 525
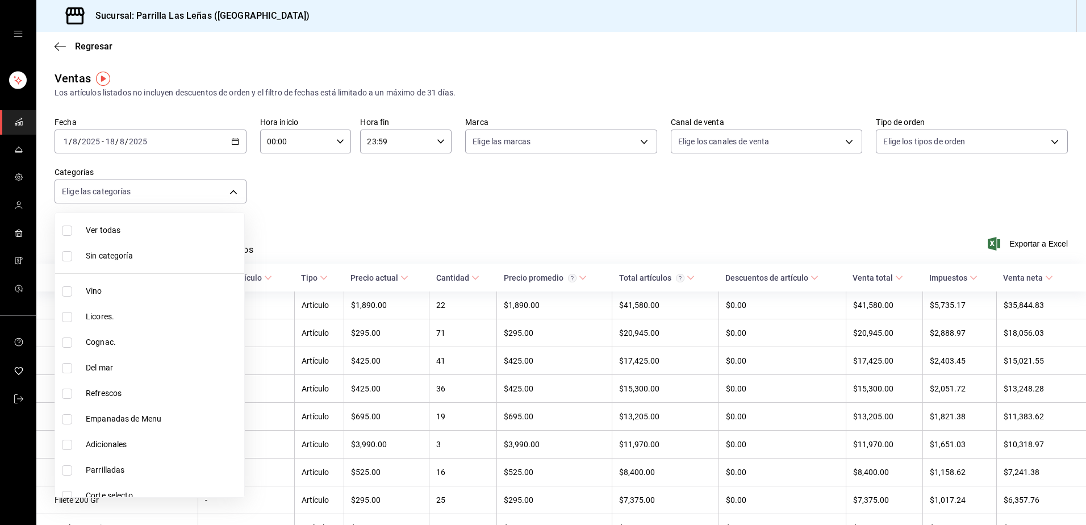
click at [69, 291] on input "checkbox" at bounding box center [67, 291] width 10 height 10
checkbox input "true"
type input "51325ac9-5f46-4a64-a544-9de9a0a01f07"
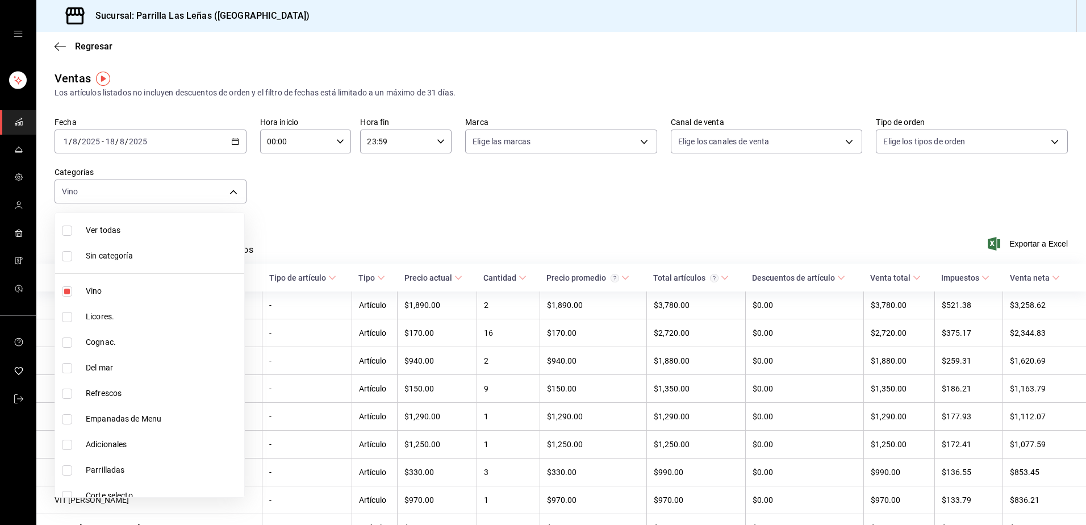
click at [782, 220] on div at bounding box center [543, 262] width 1086 height 525
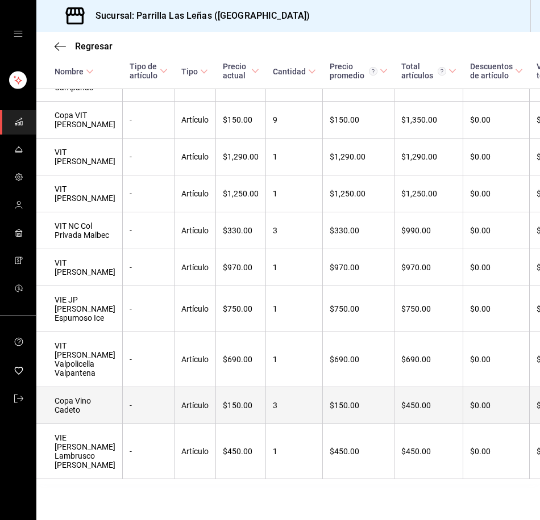
scroll to position [414, 0]
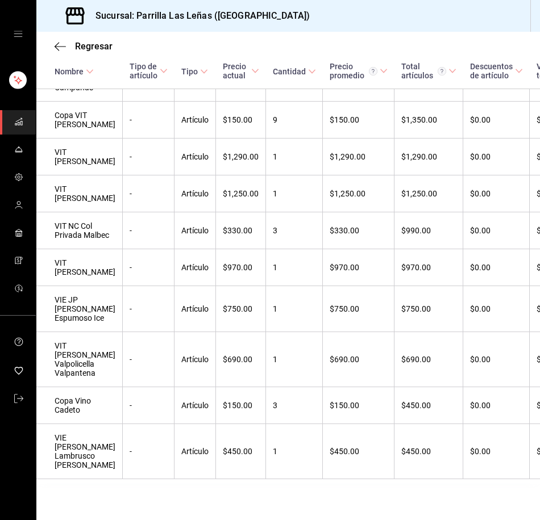
click at [467, 47] on div "Regresar" at bounding box center [287, 46] width 503 height 29
